Goal: Task Accomplishment & Management: Manage account settings

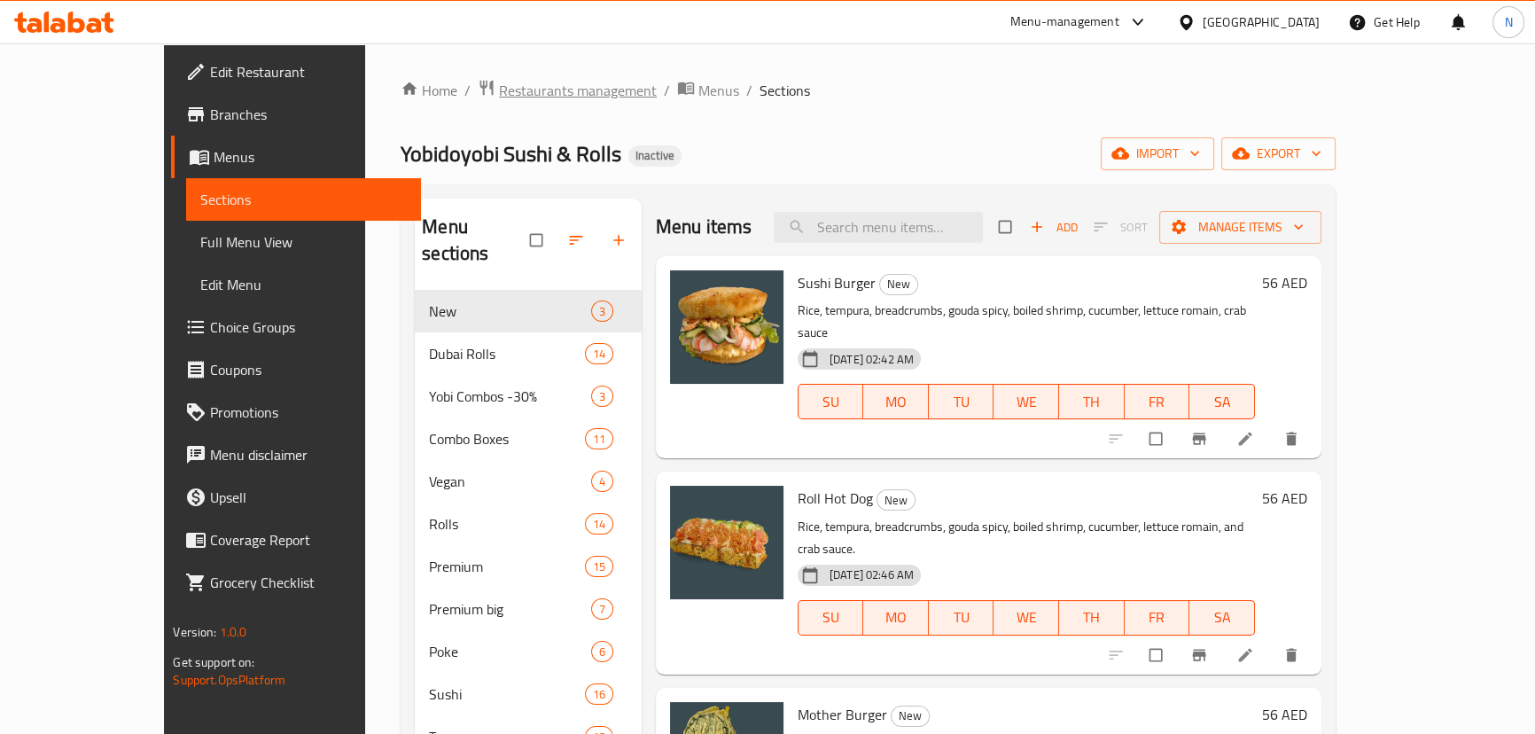
click at [499, 80] on span "Restaurants management" at bounding box center [578, 90] width 158 height 21
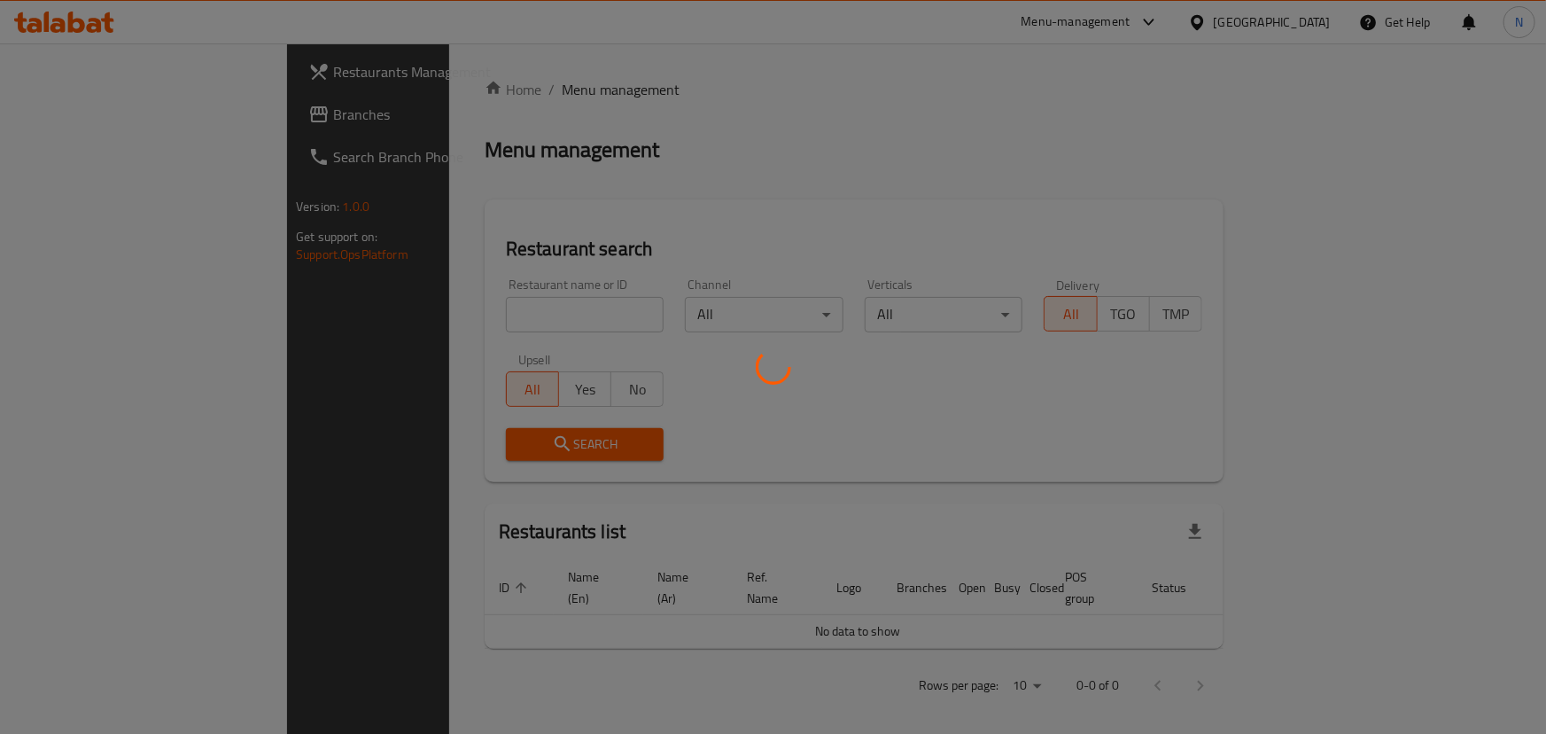
click at [76, 113] on div at bounding box center [773, 367] width 1546 height 734
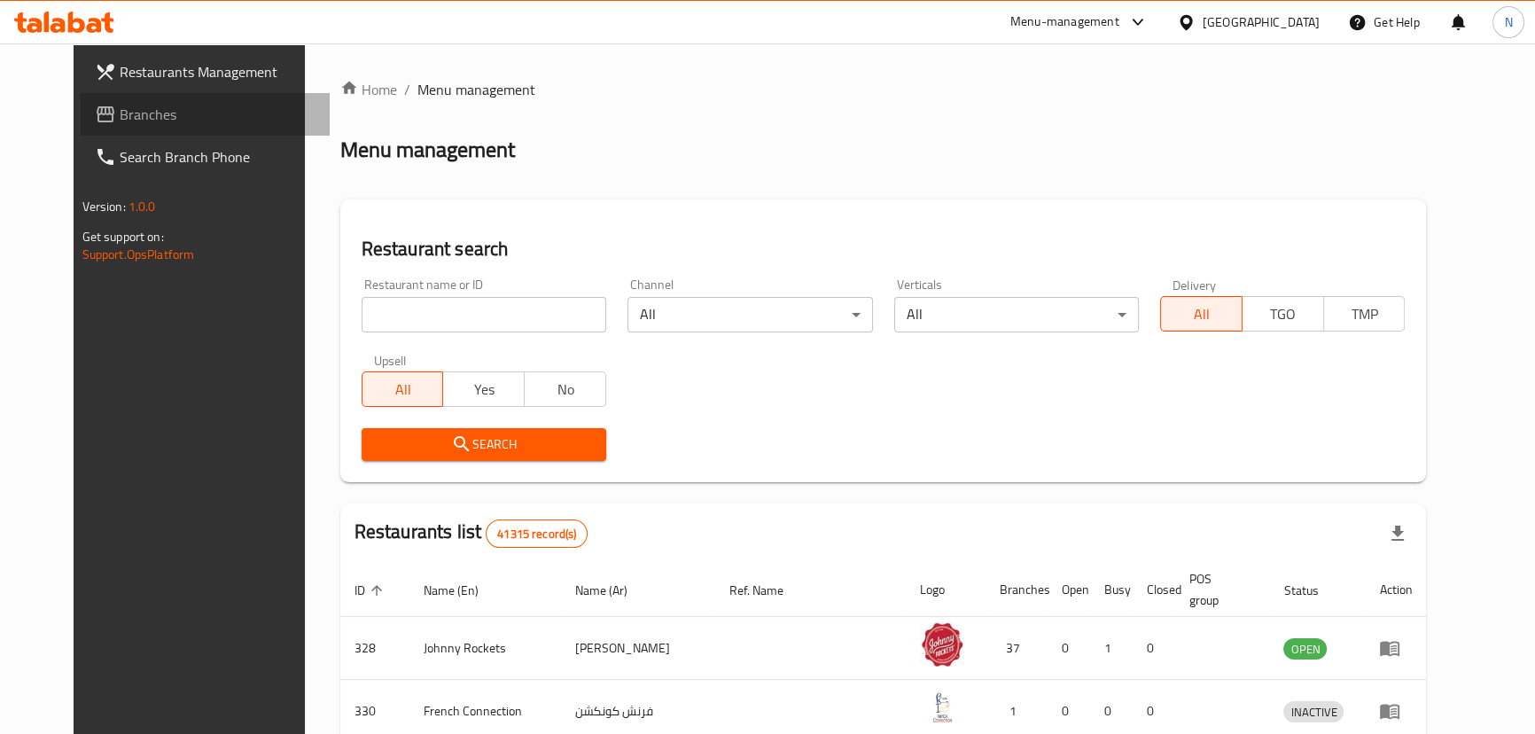
click at [120, 117] on span "Branches" at bounding box center [218, 114] width 196 height 21
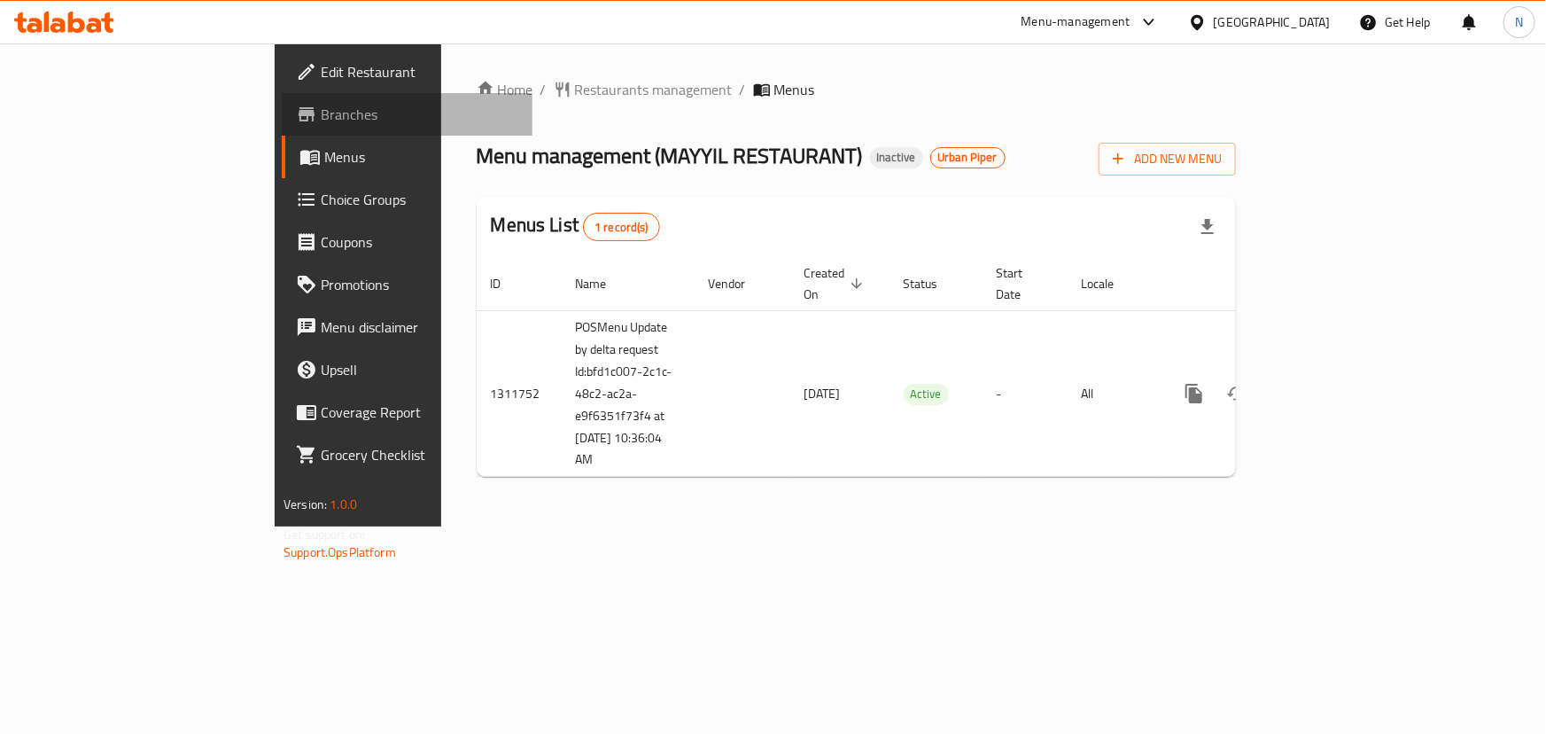
click at [321, 121] on span "Branches" at bounding box center [420, 114] width 198 height 21
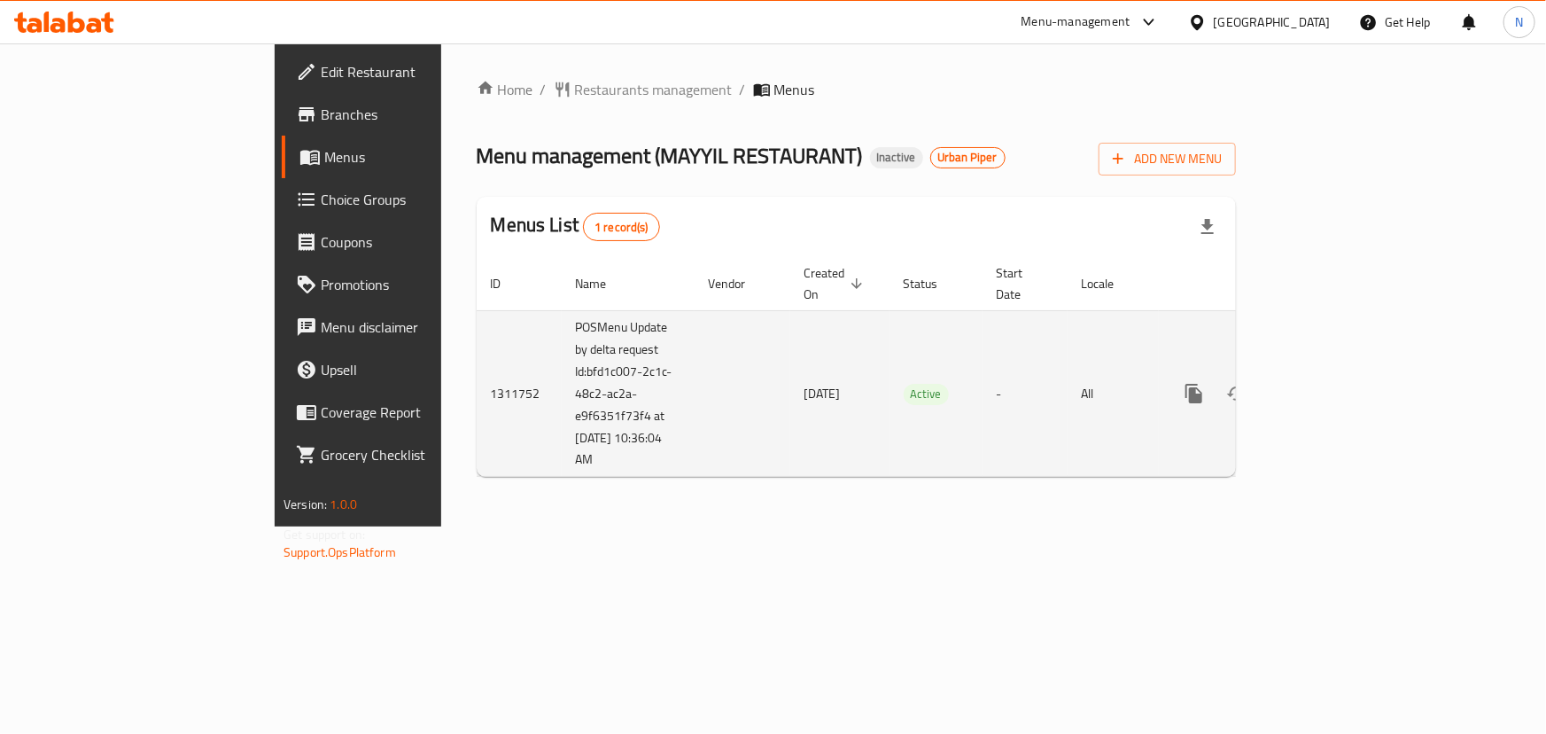
drag, startPoint x: 392, startPoint y: 352, endPoint x: 493, endPoint y: 432, distance: 129.3
click at [562, 432] on td "POSMenu Update by delta request Id:bfd1c007-2c1c-48c2-ac2a-e9f6351f73f4 at [DAT…" at bounding box center [628, 393] width 133 height 167
copy td "Id:bfd1c007-2c1c-48c2-ac2a-e9f6351f73f4 at [DATE] 10:36:04 AM"
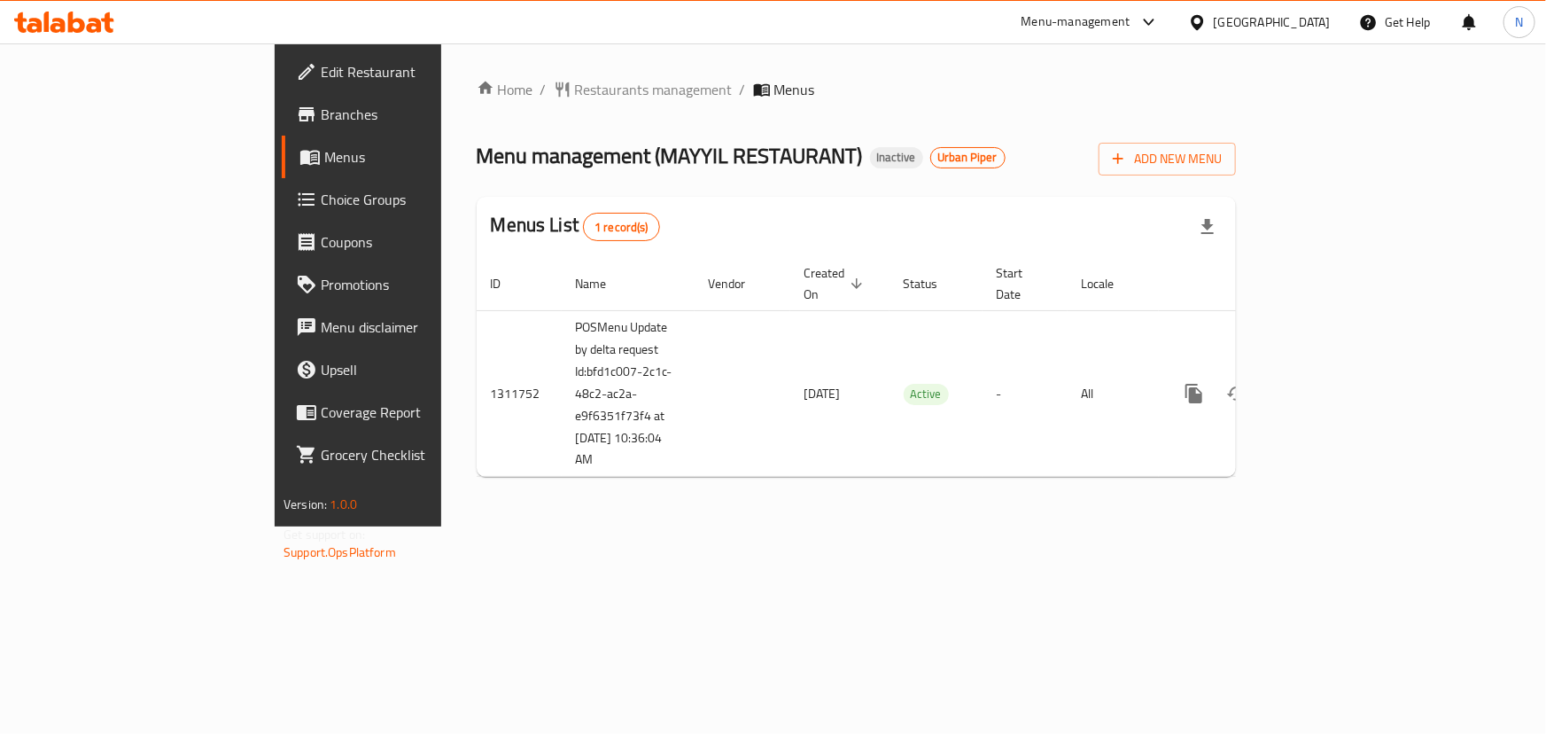
click at [1276, 9] on div "[GEOGRAPHIC_DATA]" at bounding box center [1259, 22] width 171 height 43
click at [1268, 16] on div "[GEOGRAPHIC_DATA]" at bounding box center [1272, 21] width 117 height 19
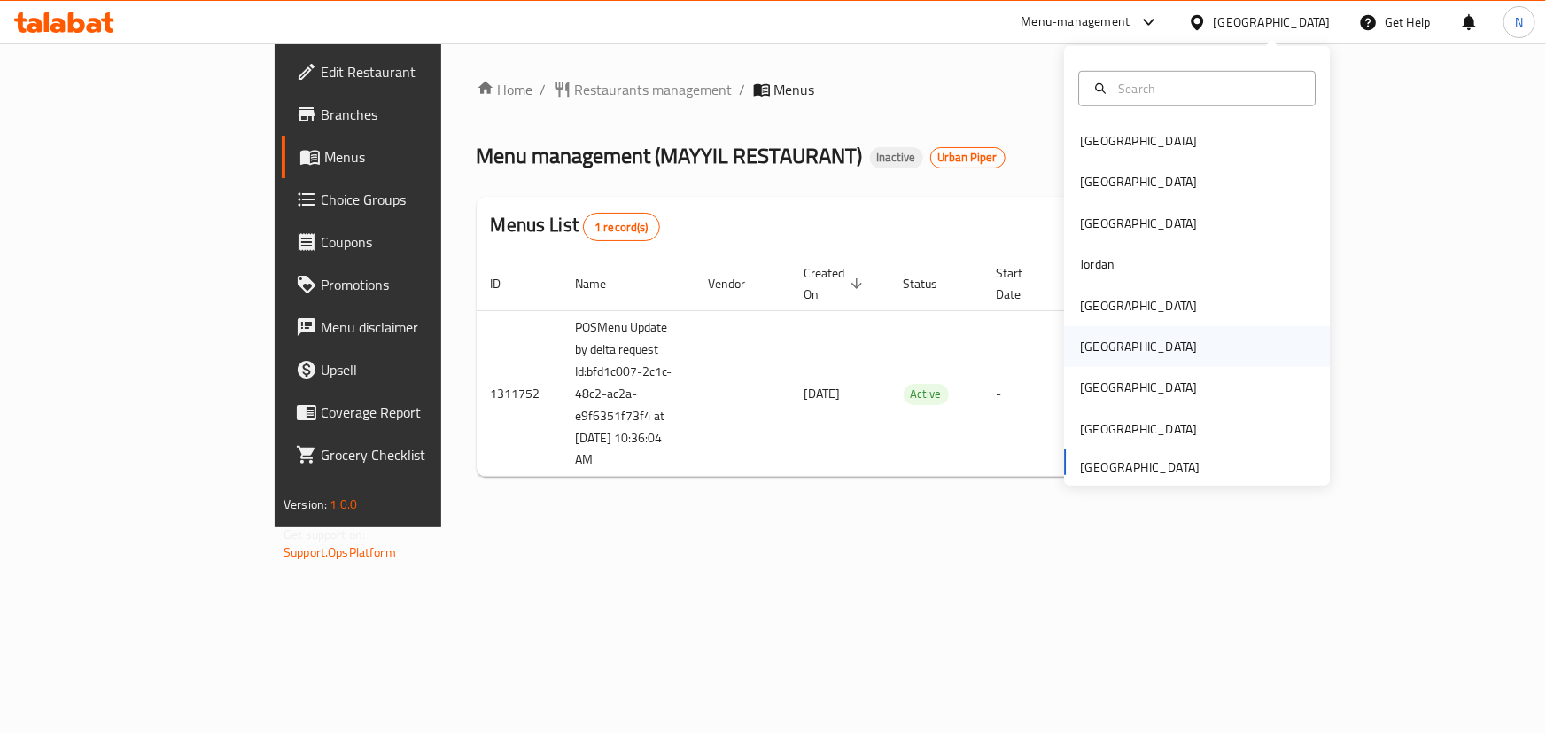
click at [1071, 362] on div "[GEOGRAPHIC_DATA]" at bounding box center [1138, 346] width 145 height 41
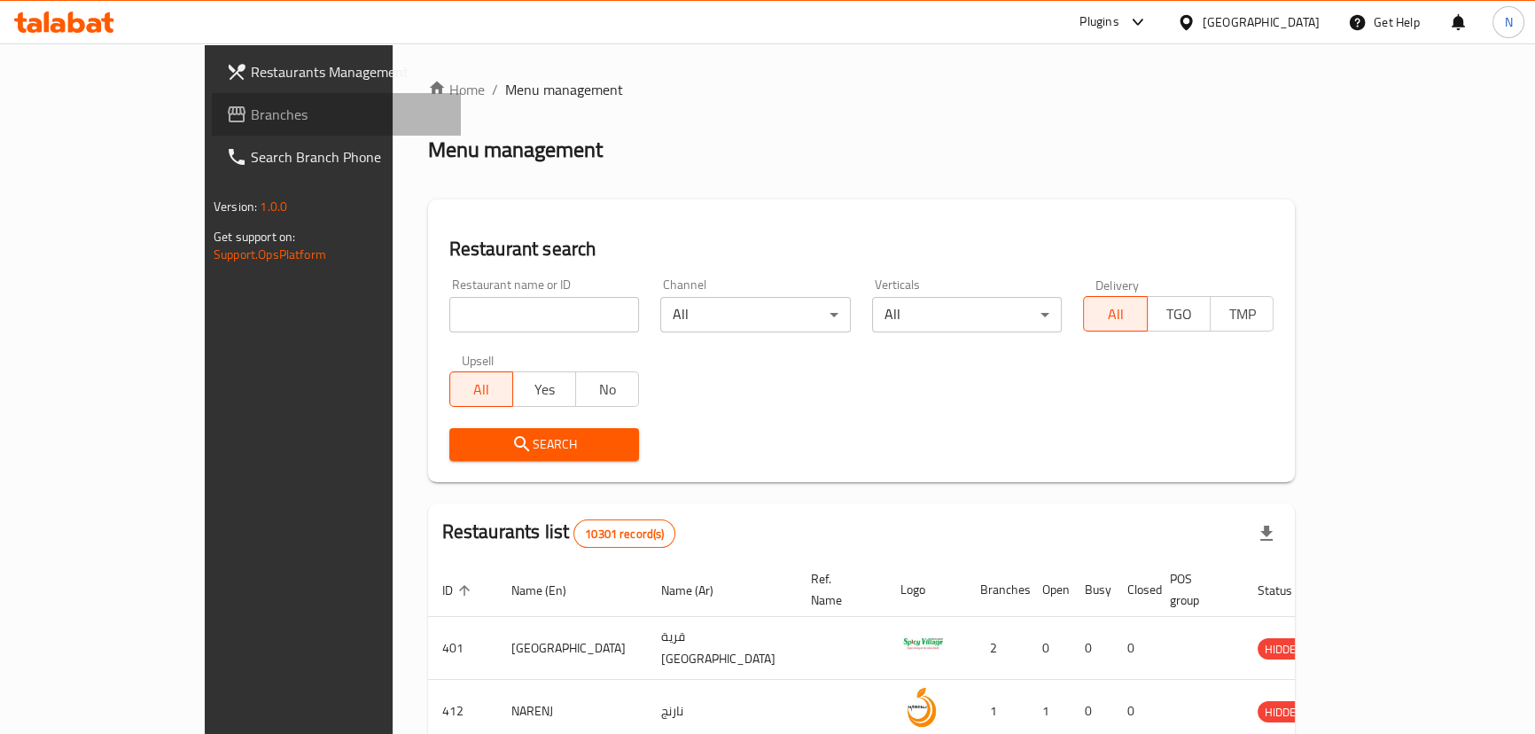
click at [251, 117] on span "Branches" at bounding box center [349, 114] width 196 height 21
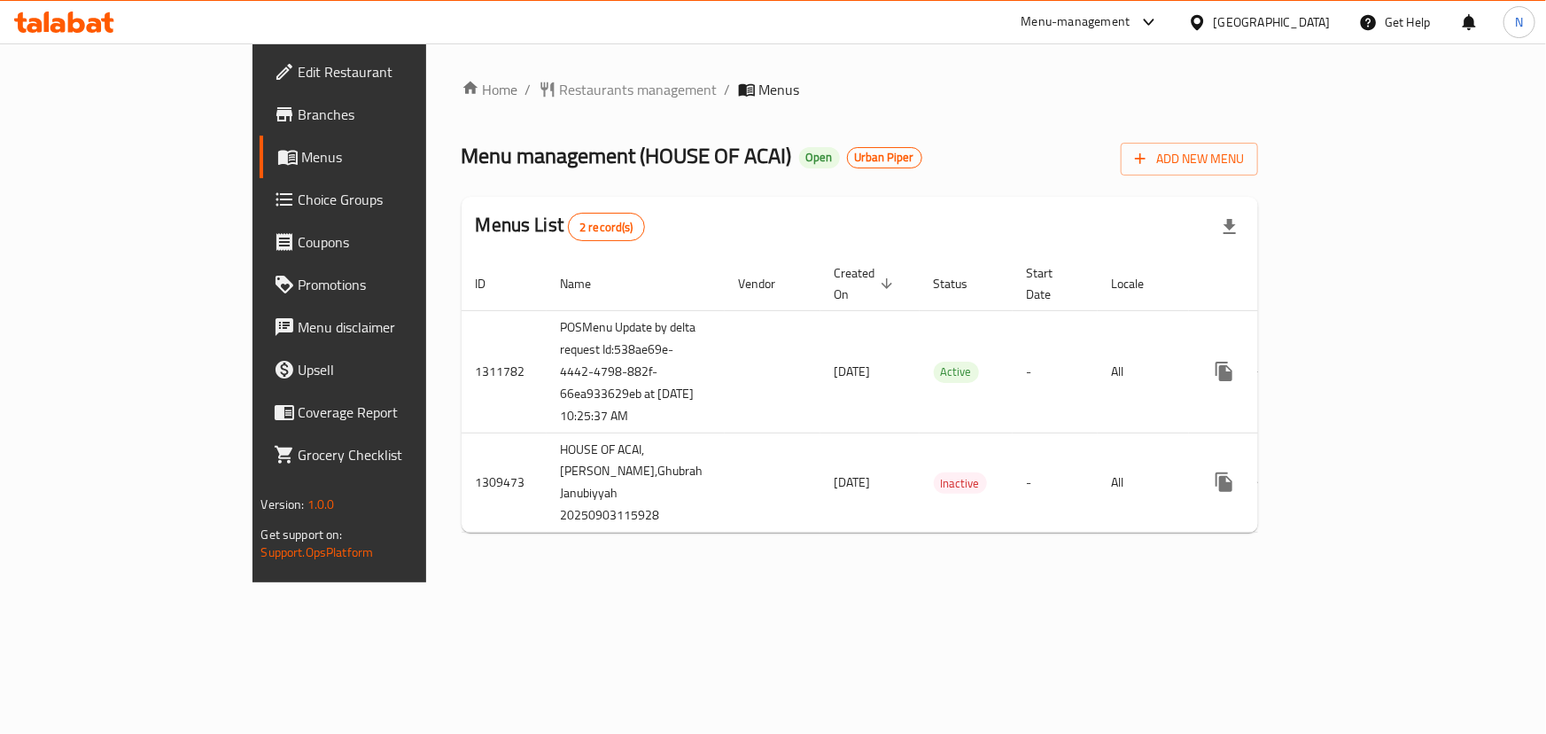
click at [1259, 112] on div "Home / Restaurants management / Menus Menu management ( HOUSE OF ACAI ) Open Ur…" at bounding box center [861, 313] width 798 height 468
click at [299, 62] on span "Edit Restaurant" at bounding box center [398, 71] width 198 height 21
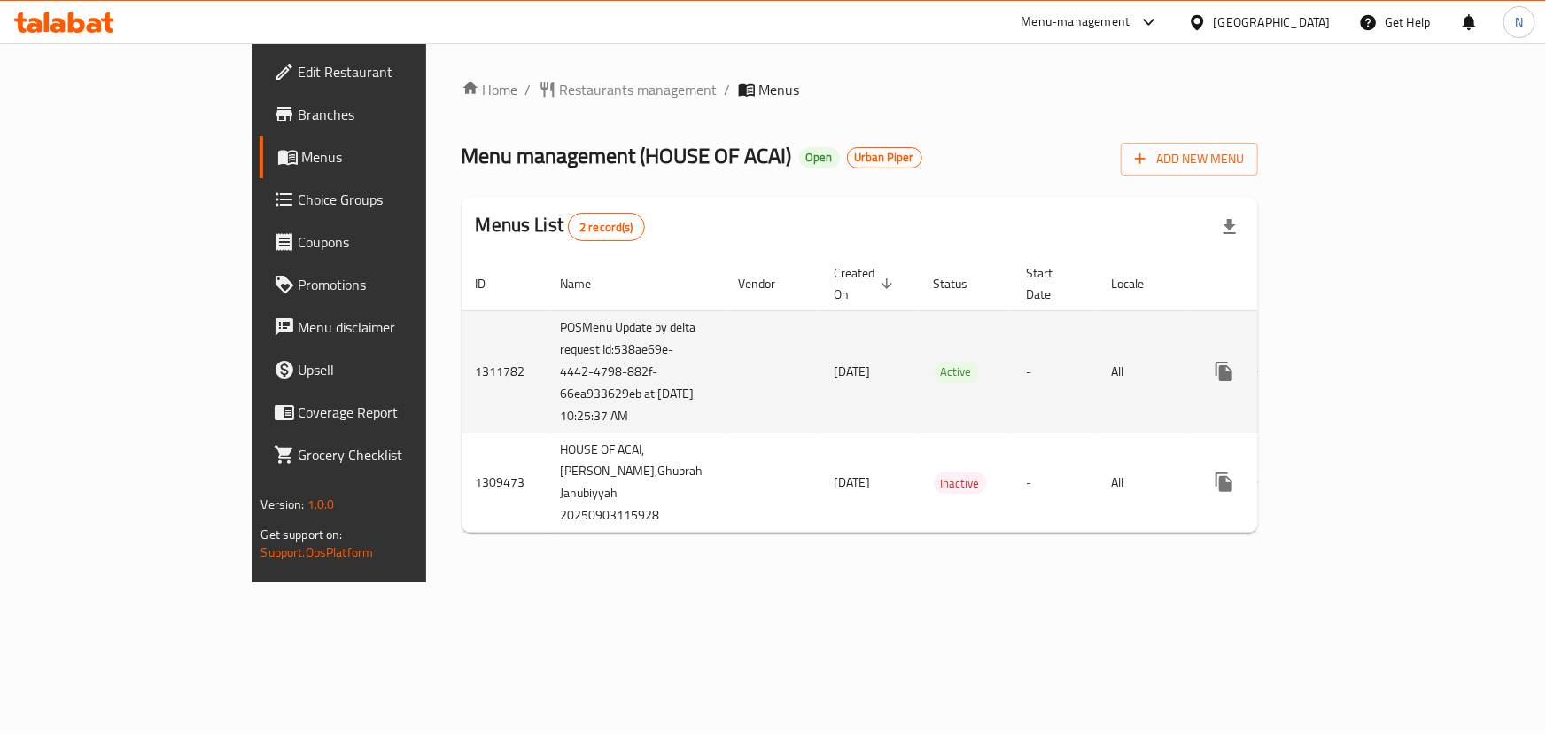
drag, startPoint x: 393, startPoint y: 349, endPoint x: 497, endPoint y: 439, distance: 137.6
click at [547, 432] on td "POSMenu Update by delta request Id:538ae69e-4442-4798-882f-66ea933629eb at [DAT…" at bounding box center [636, 371] width 178 height 122
click at [547, 355] on td "POSMenu Update by delta request Id:538ae69e-4442-4798-882f-66ea933629eb at [DAT…" at bounding box center [636, 371] width 178 height 122
drag, startPoint x: 386, startPoint y: 350, endPoint x: 489, endPoint y: 435, distance: 133.4
click at [547, 432] on td "POSMenu Update by delta request Id:538ae69e-4442-4798-882f-66ea933629eb at [DAT…" at bounding box center [636, 371] width 178 height 122
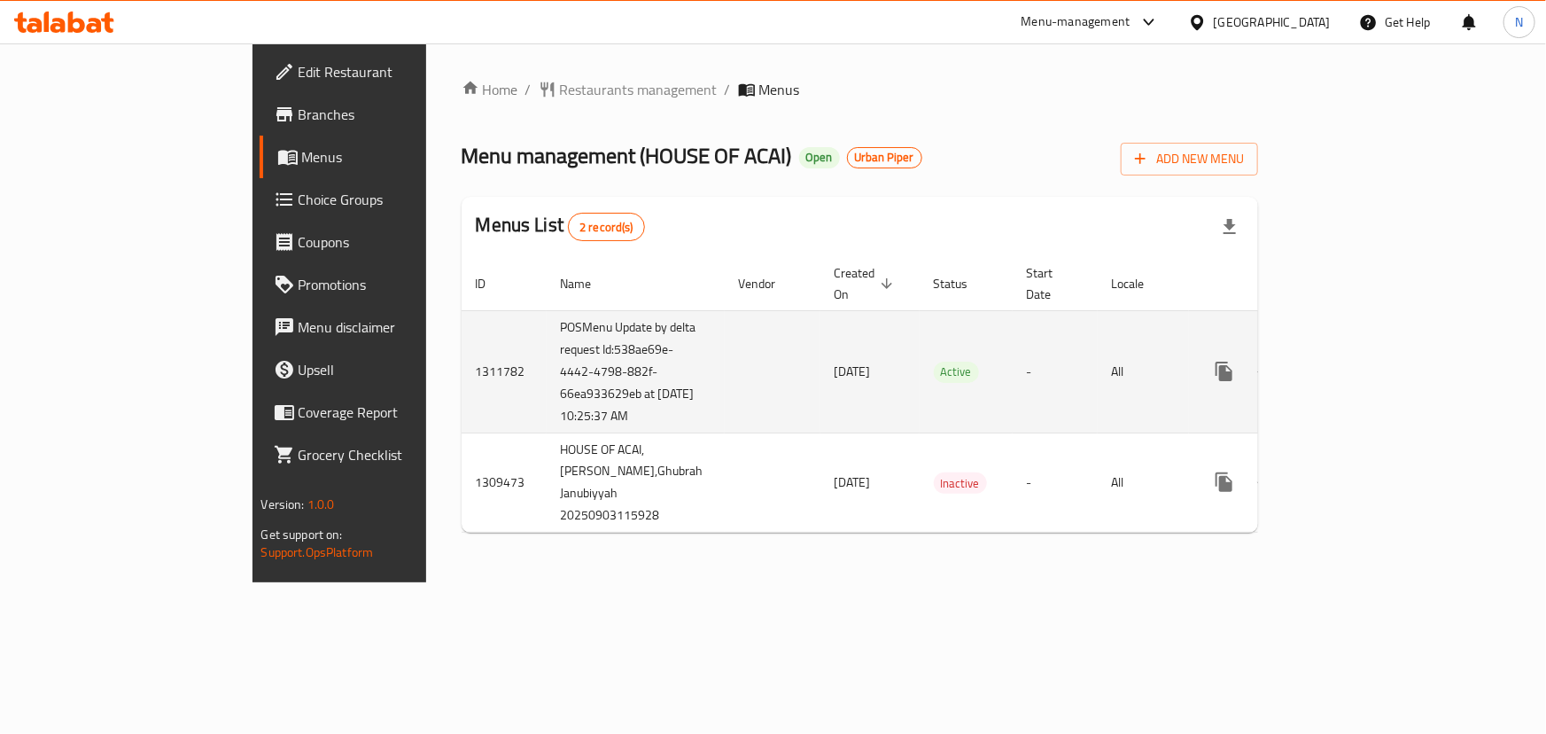
copy td "Id:538ae69e-4442-4798-882f-66ea933629eb at [DATE] 10:25:37 AM"
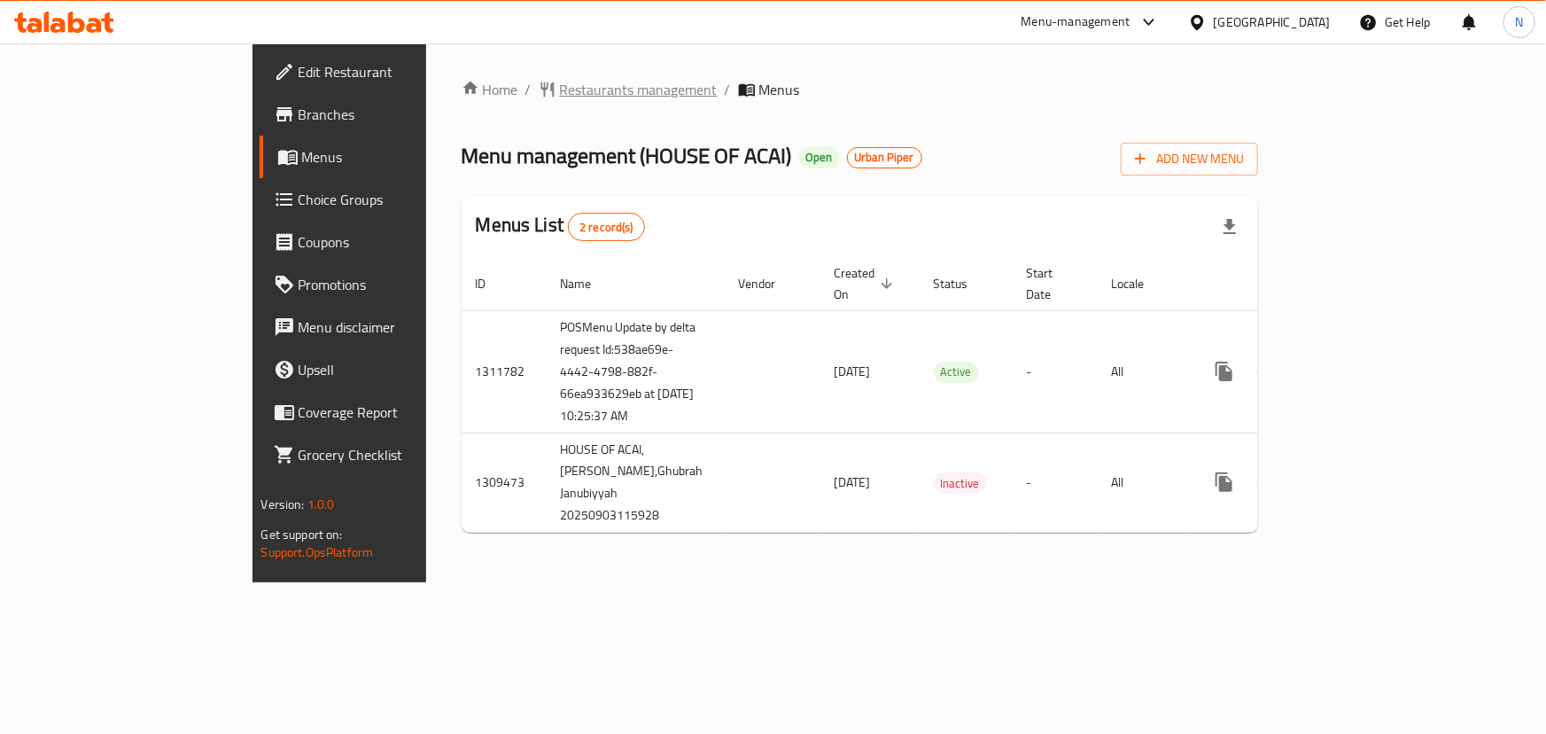
click at [560, 88] on span "Restaurants management" at bounding box center [639, 89] width 158 height 21
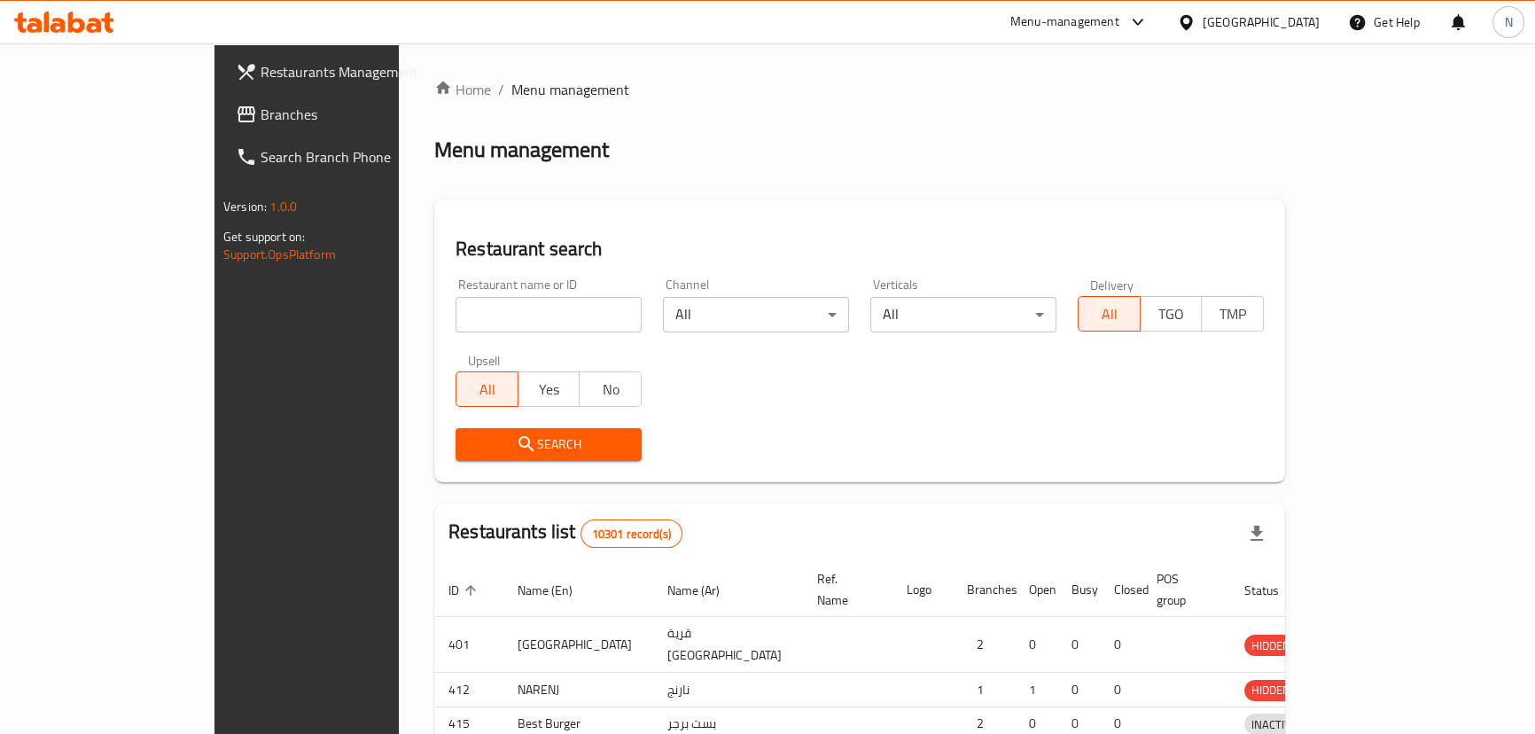
click at [1336, 23] on div at bounding box center [767, 367] width 1535 height 734
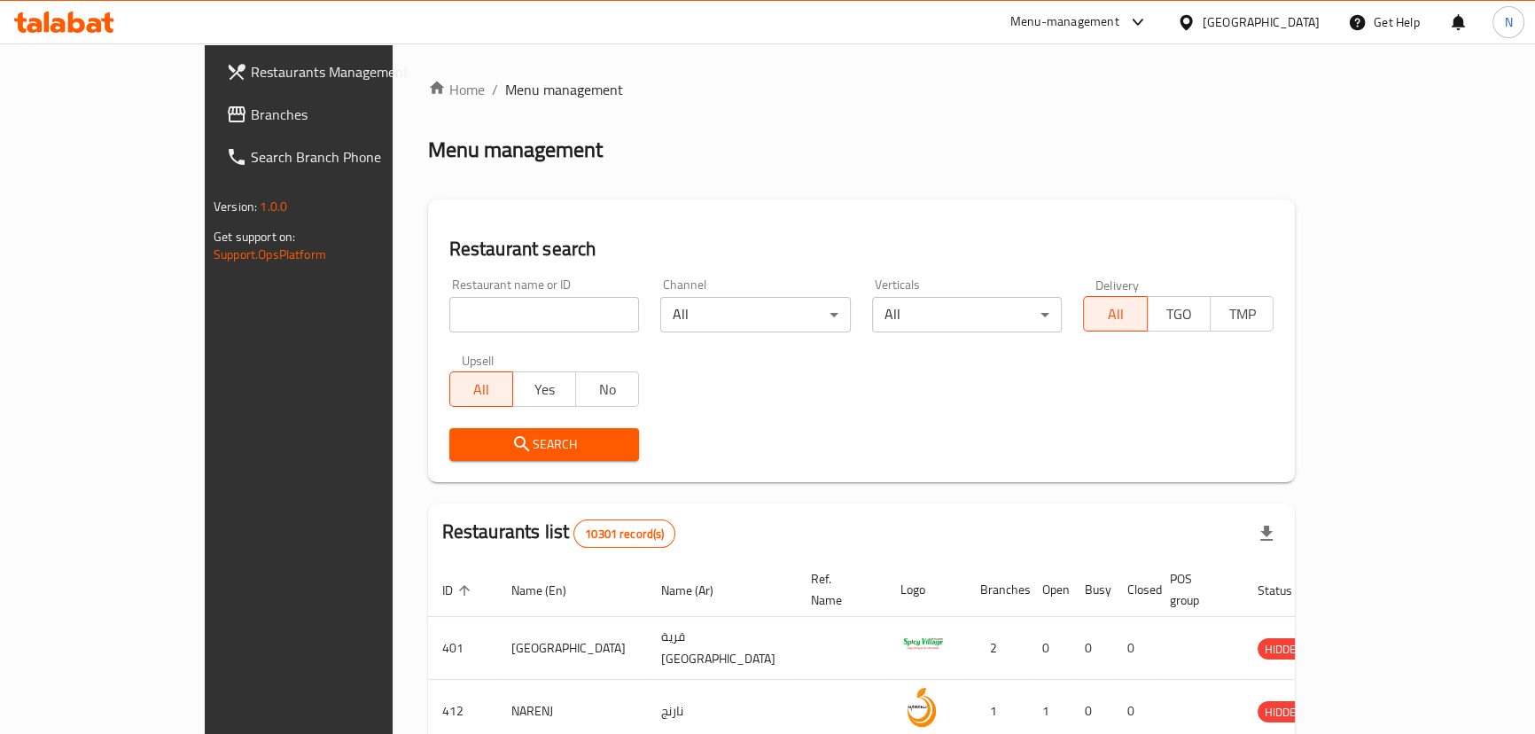
click at [1311, 21] on div "[GEOGRAPHIC_DATA]" at bounding box center [1260, 21] width 117 height 19
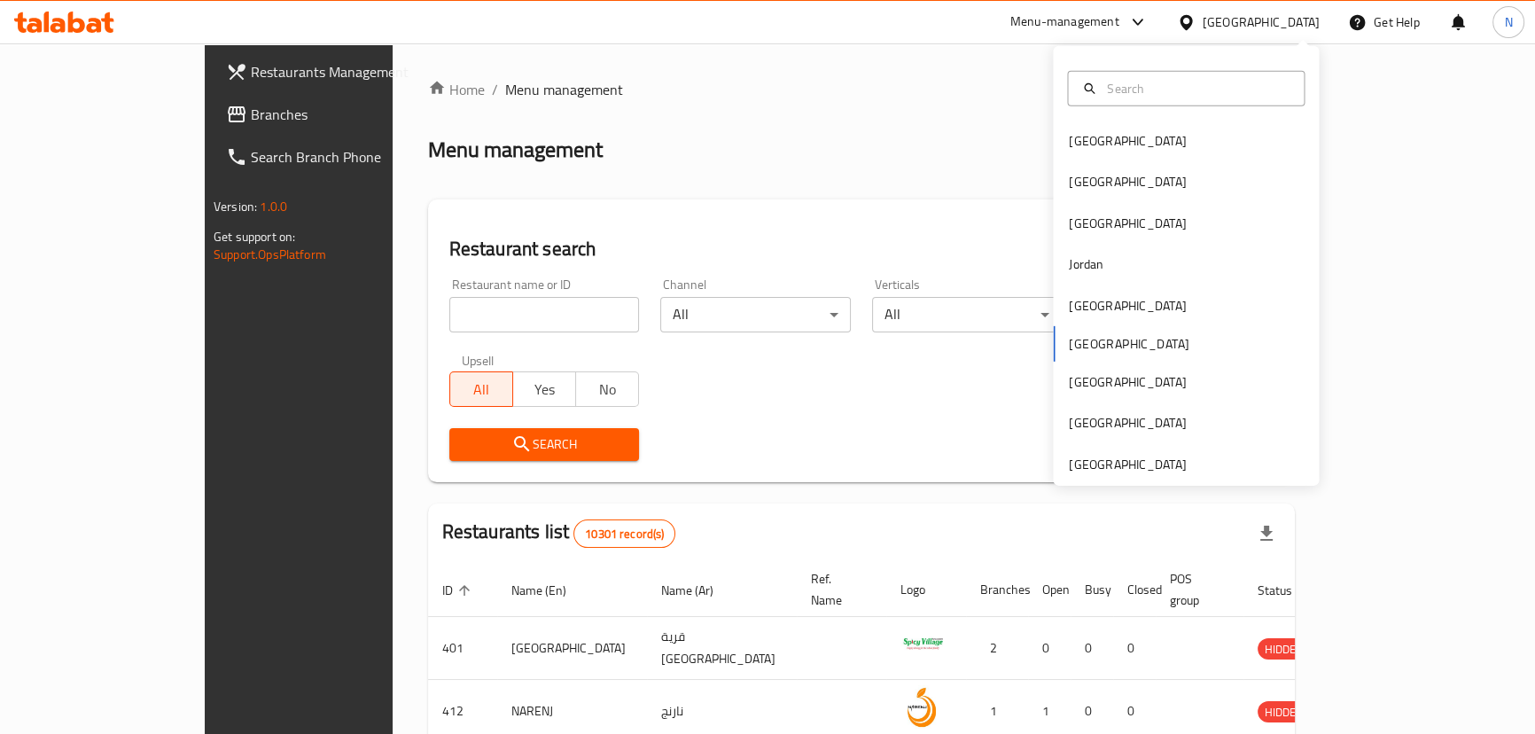
click at [1084, 492] on div "Home / Menu management Menu management Restaurant search Restaurant name or ID …" at bounding box center [861, 646] width 867 height 1134
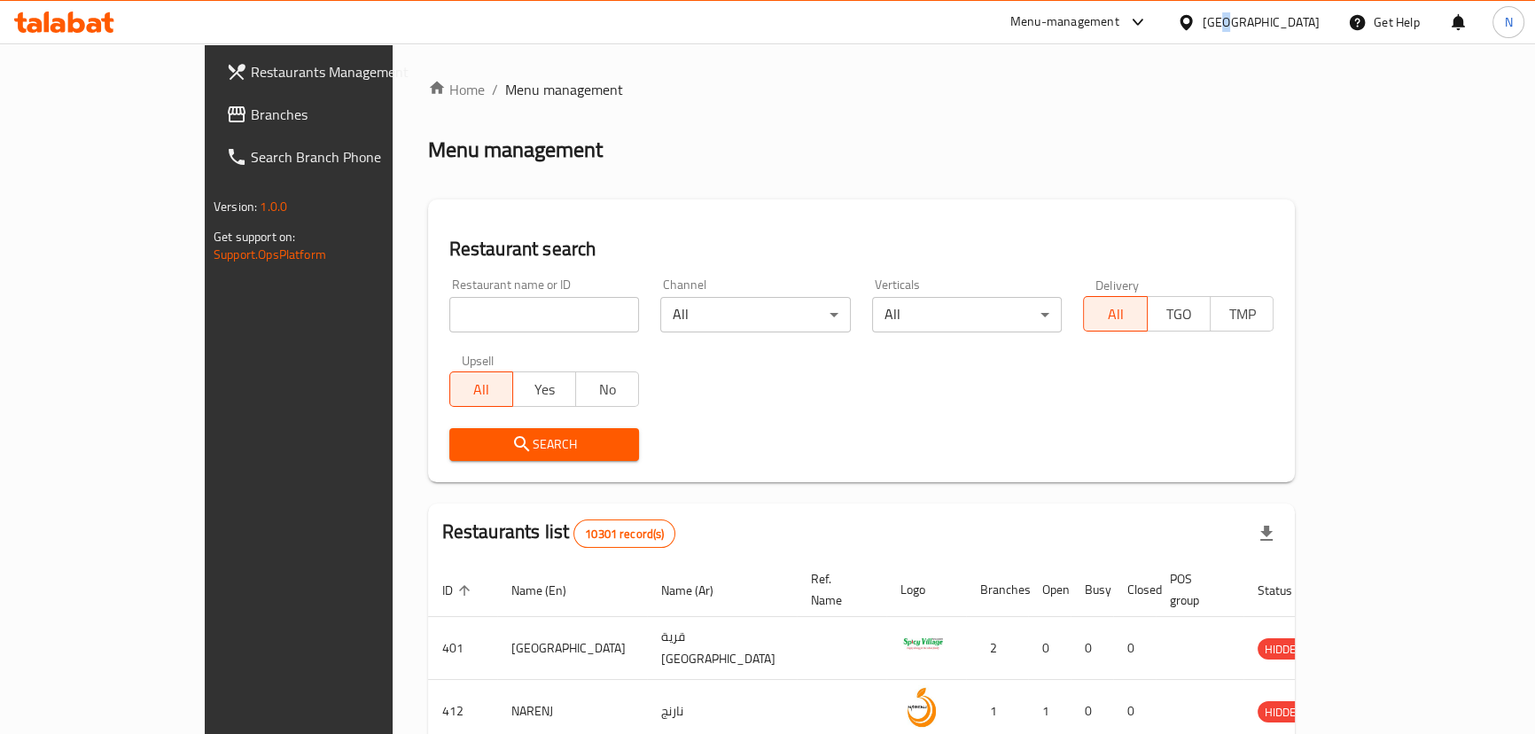
drag, startPoint x: 1315, startPoint y: 18, endPoint x: 1302, endPoint y: 24, distance: 14.7
click at [1312, 16] on div "[GEOGRAPHIC_DATA]" at bounding box center [1260, 21] width 117 height 19
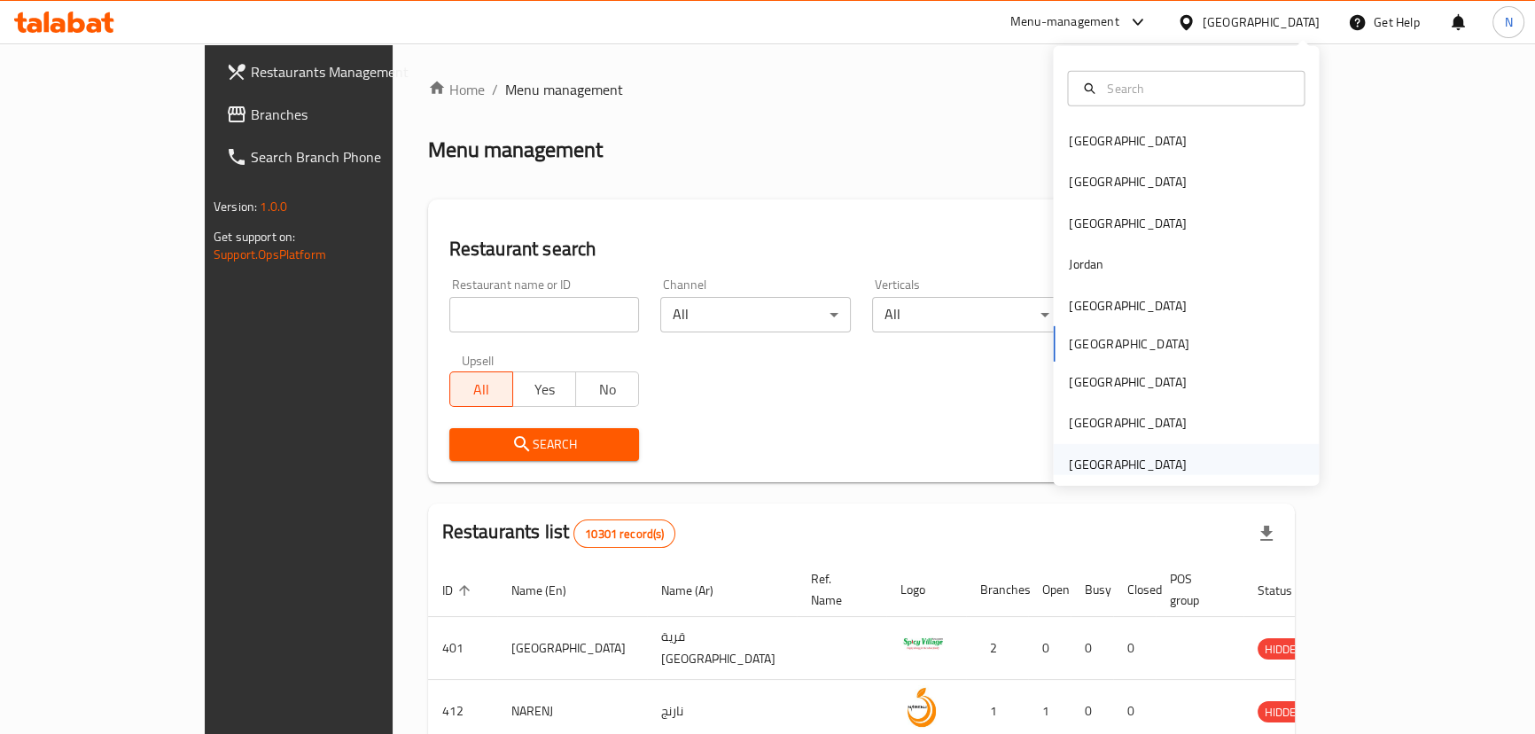
click at [1127, 469] on div "[GEOGRAPHIC_DATA]" at bounding box center [1127, 464] width 117 height 19
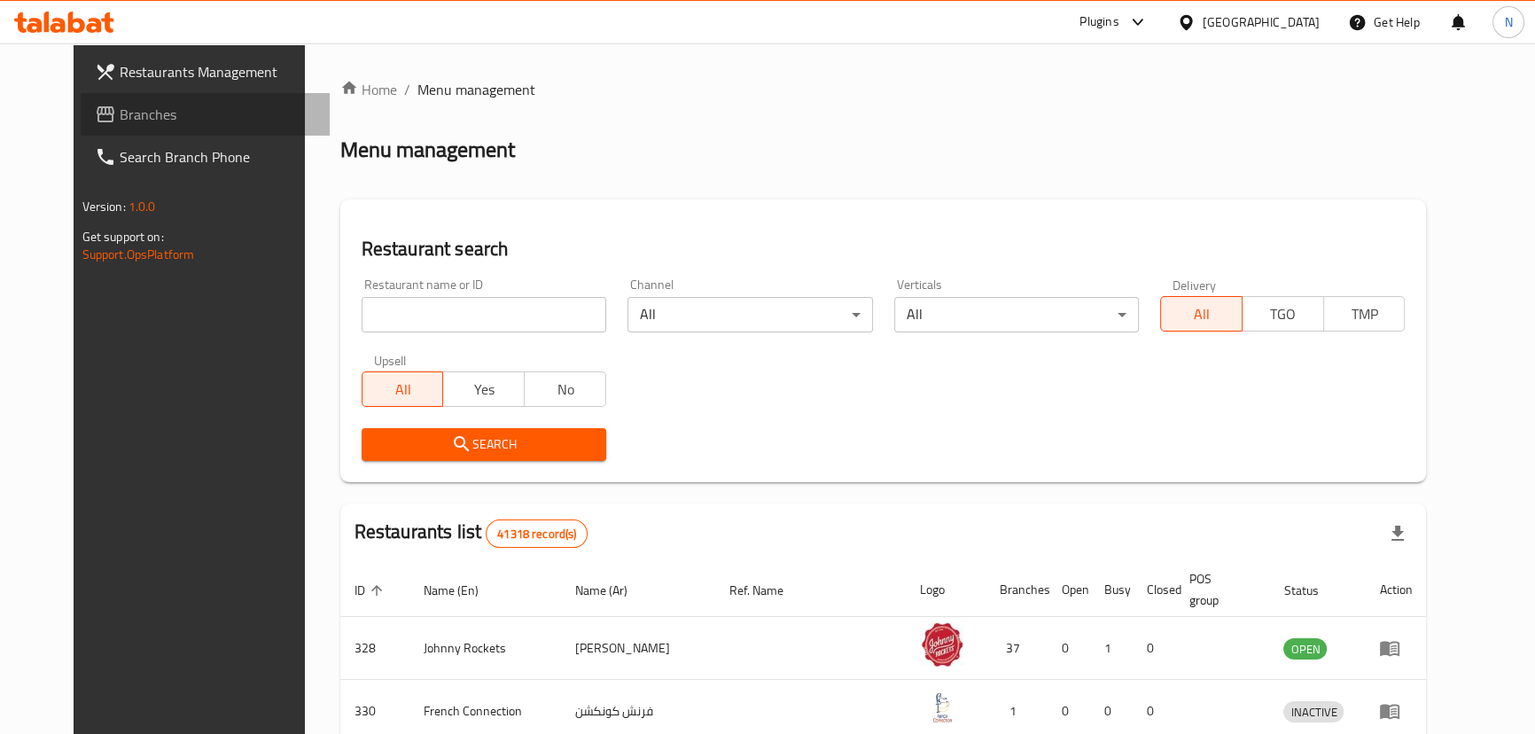
click at [81, 127] on link "Branches" at bounding box center [205, 114] width 249 height 43
